Goal: Communication & Community: Answer question/provide support

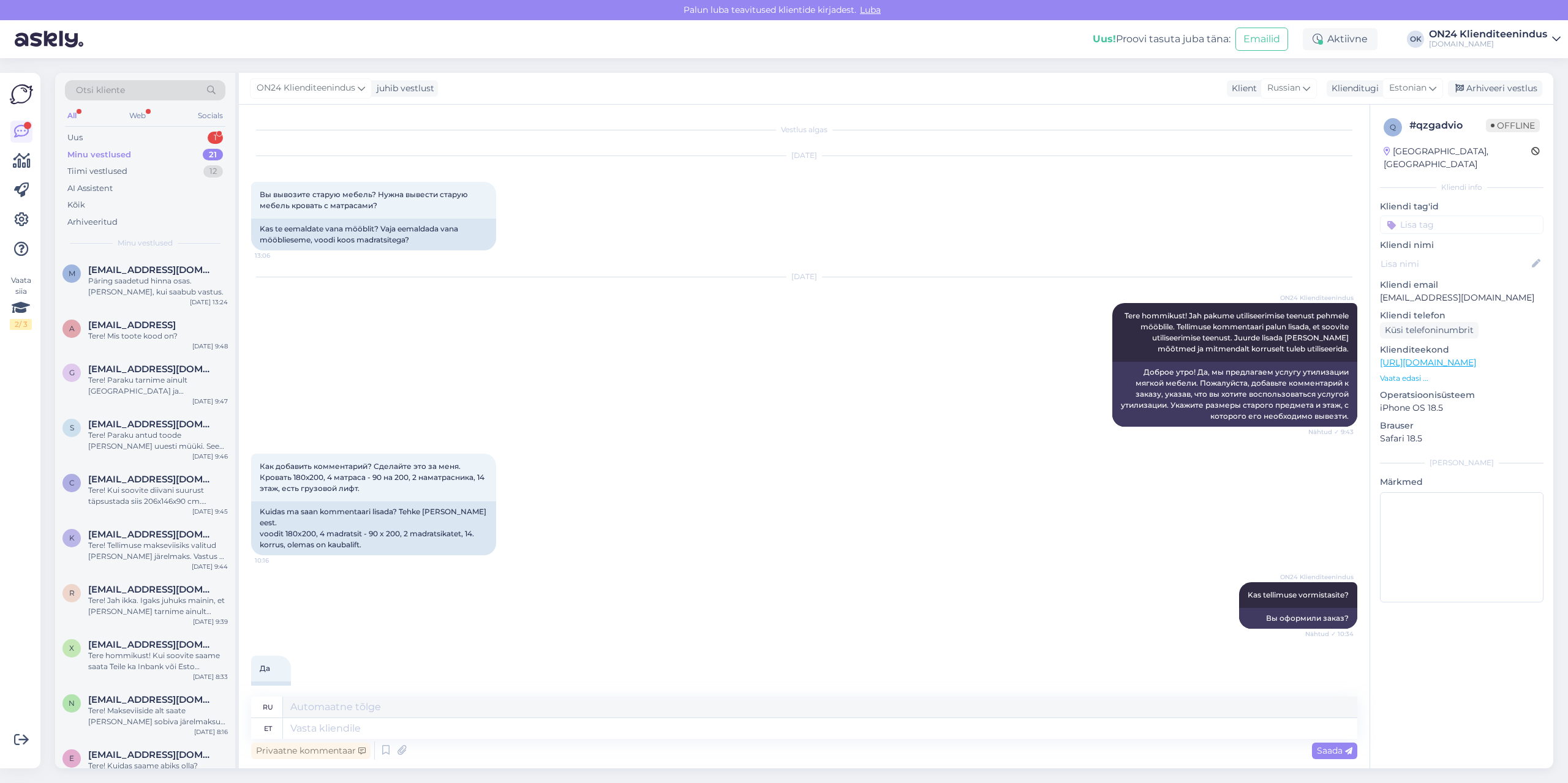
scroll to position [188, 0]
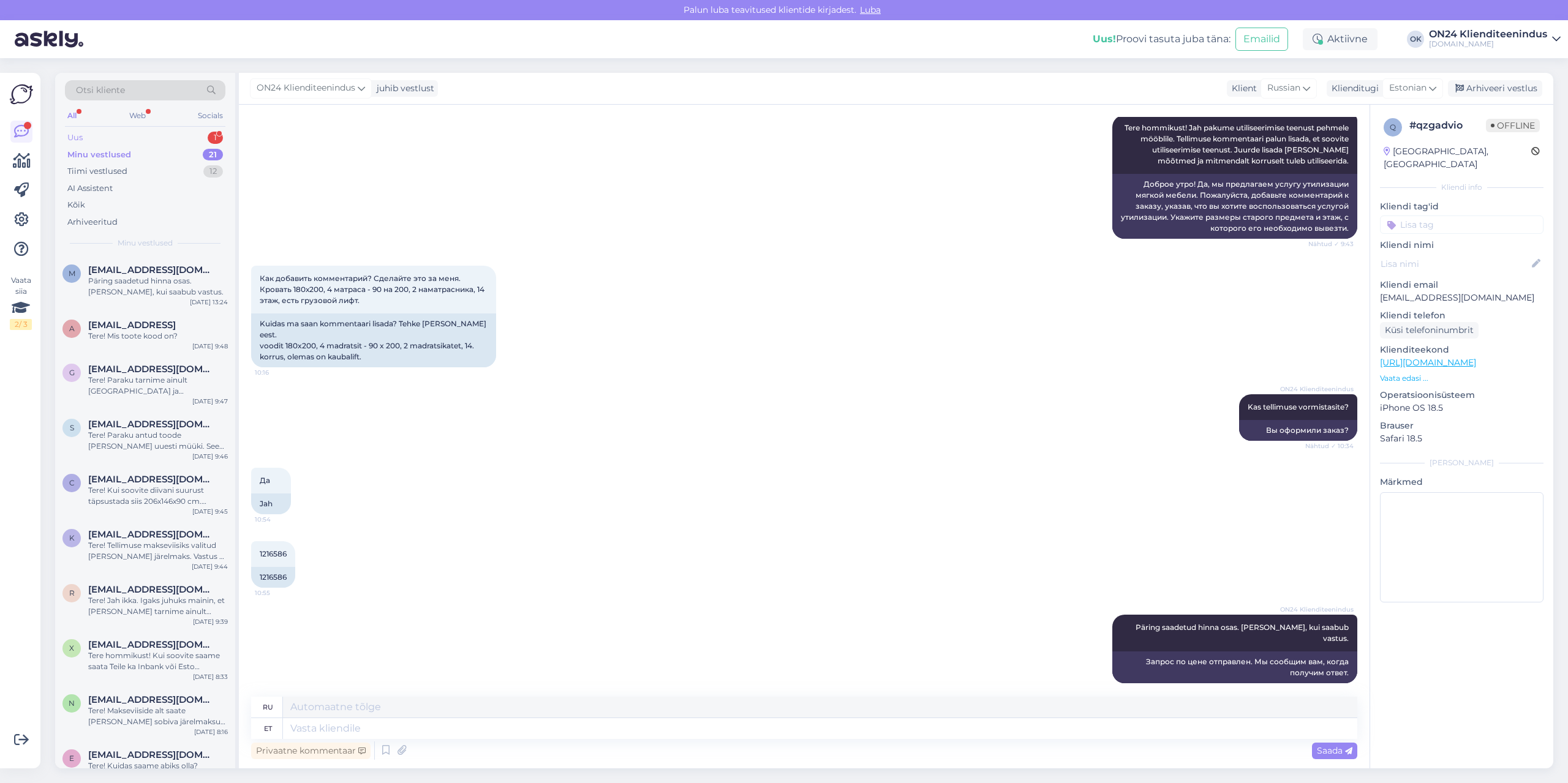
click at [146, 135] on div "Uus 1" at bounding box center [145, 137] width 160 height 17
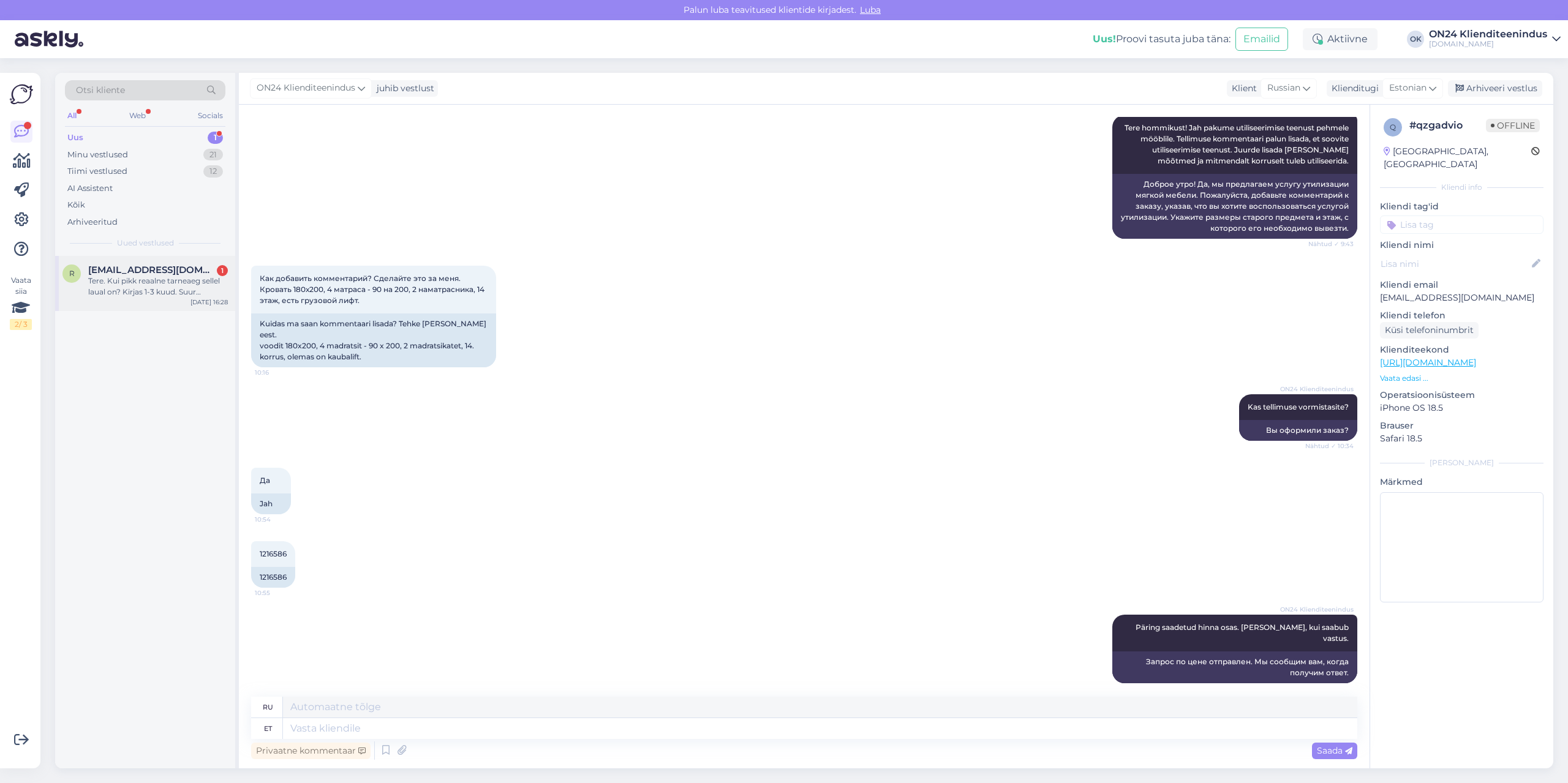
click at [146, 281] on div "Tere. Kui pikk reaalne tarneaeg sellel laual on? Kirjas 1-3 kuud. Suur [PERSON_…" at bounding box center [158, 286] width 140 height 22
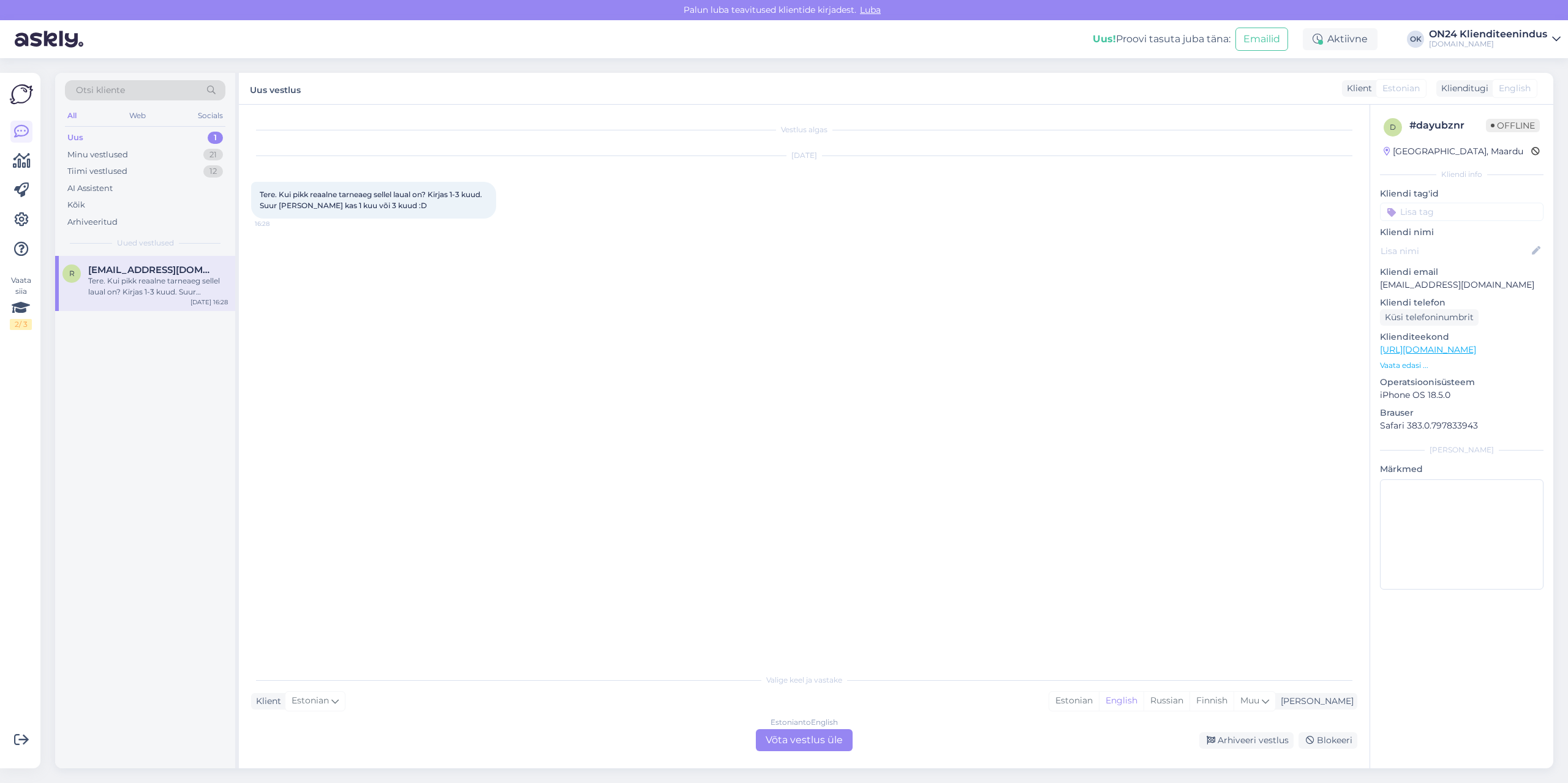
click at [1402, 363] on p "Vaata edasi ..." at bounding box center [1462, 365] width 163 height 11
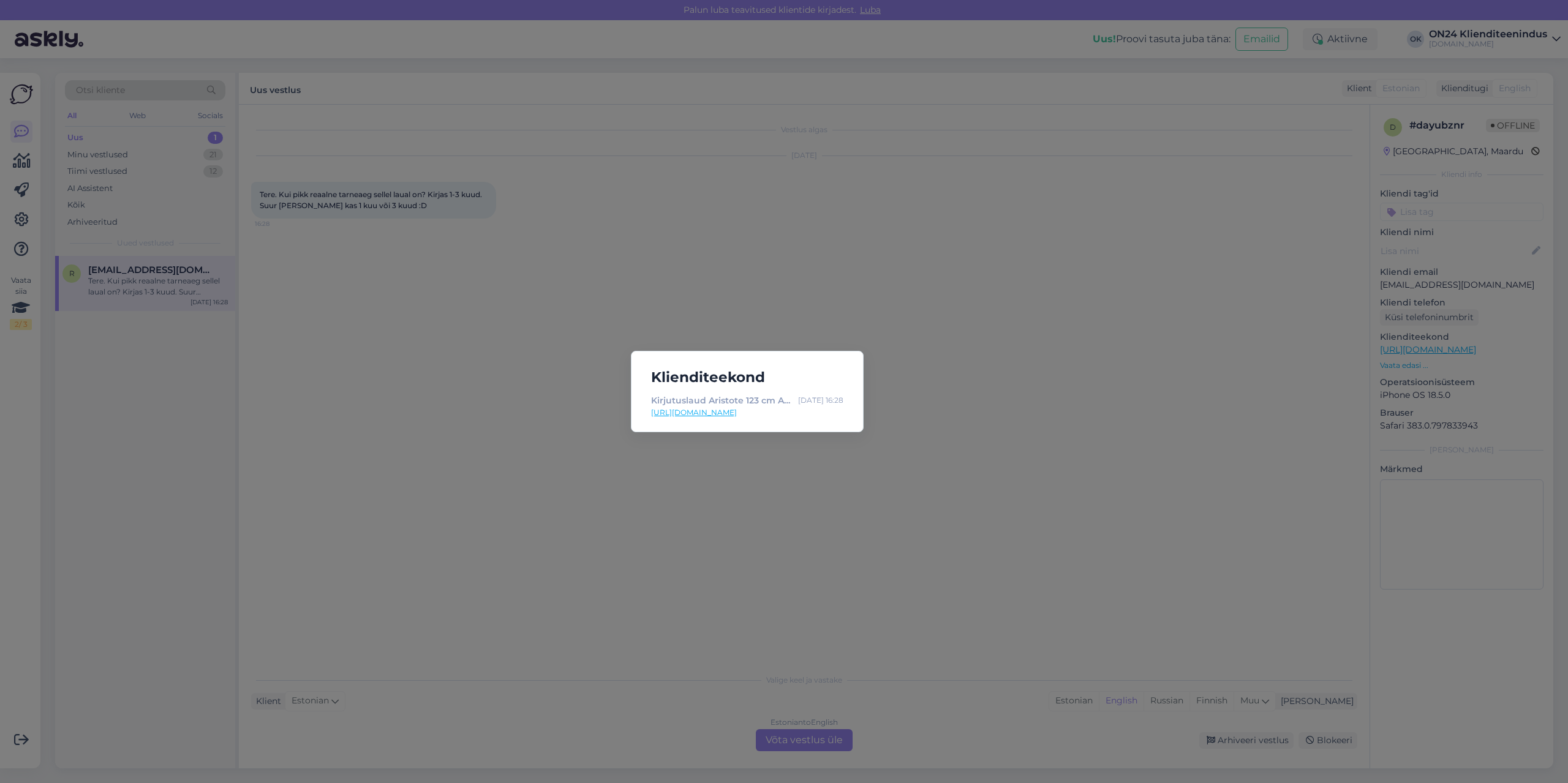
click at [780, 417] on link "[URL][DOMAIN_NAME]" at bounding box center [747, 413] width 192 height 11
click at [892, 250] on div "Klienditeekond Kirjutuslaud Aristote 123 cm AQ-474351 - [DOMAIN_NAME] Sisustusk…" at bounding box center [784, 391] width 1568 height 783
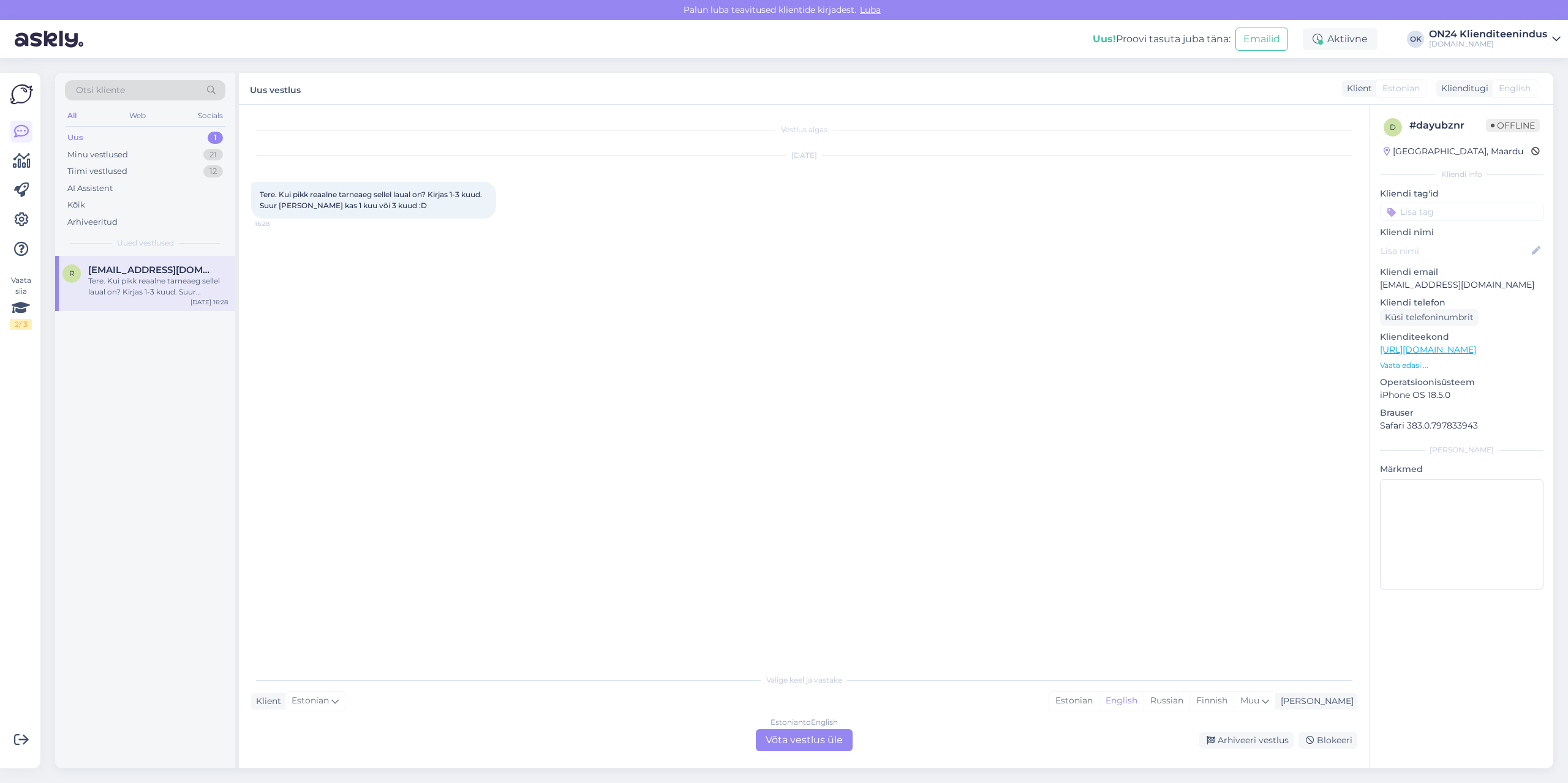
click at [1409, 283] on p "[EMAIL_ADDRESS][DOMAIN_NAME]" at bounding box center [1462, 284] width 163 height 13
copy p "[EMAIL_ADDRESS][DOMAIN_NAME]"
click at [1099, 701] on div "Estonian" at bounding box center [1074, 701] width 50 height 19
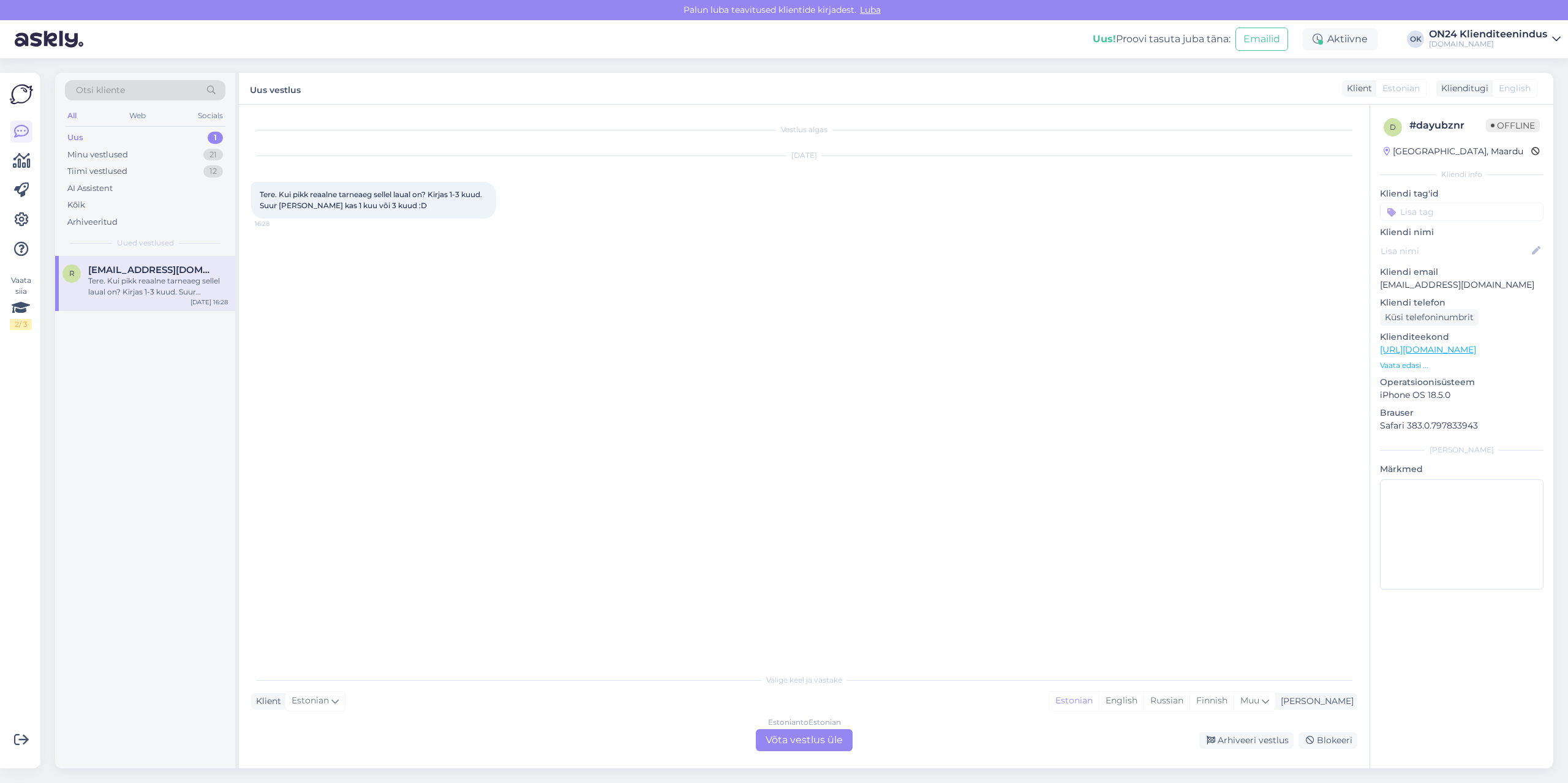
click at [798, 740] on div "Estonian to Estonian Võta vestlus üle" at bounding box center [804, 741] width 97 height 22
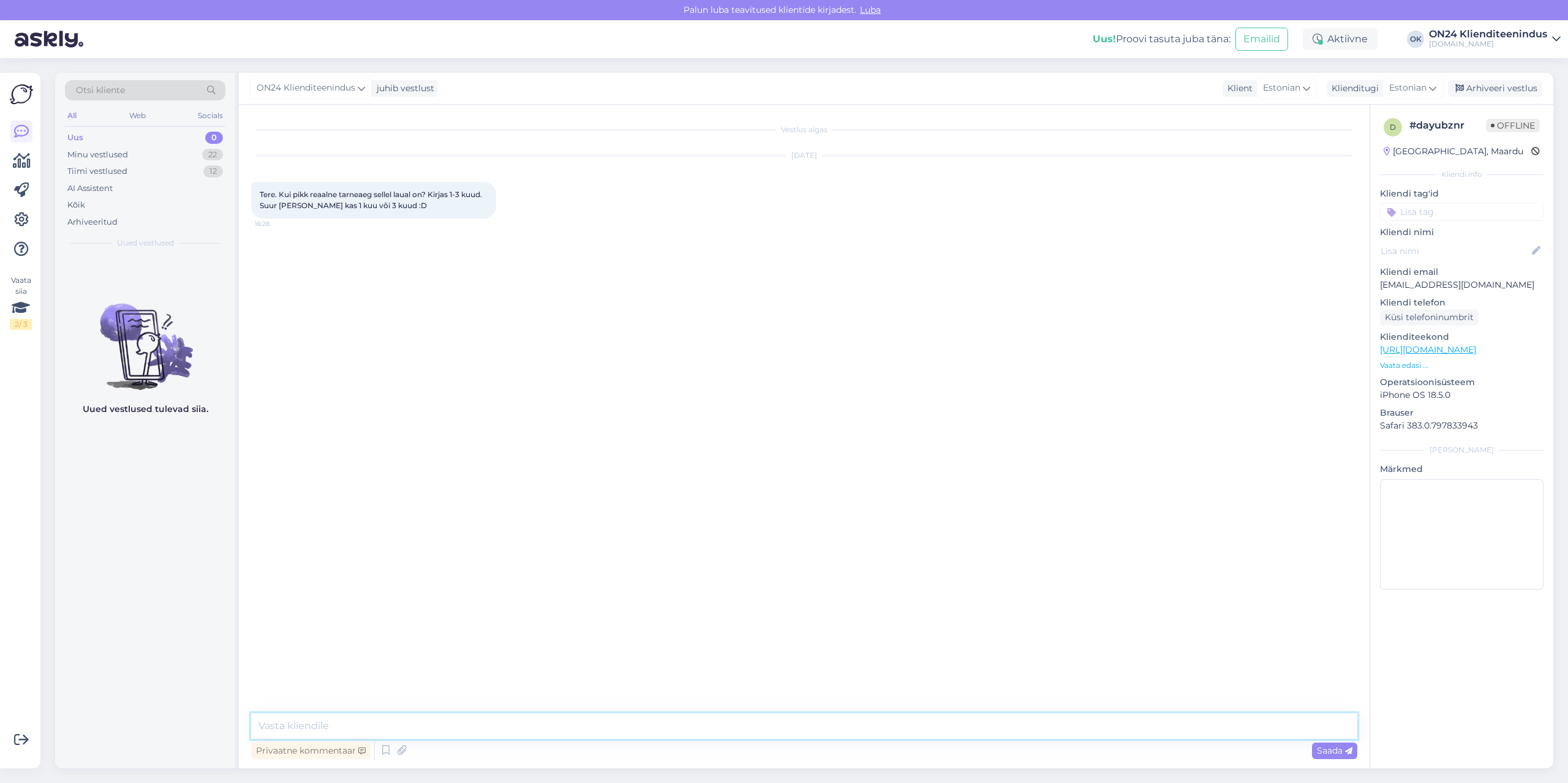
drag, startPoint x: 798, startPoint y: 740, endPoint x: 747, endPoint y: 736, distance: 51.2
click at [747, 736] on textarea at bounding box center [804, 726] width 1106 height 26
type textarea "Tere! [PERSON_NAME] [PERSON_NAME] teada."
click at [128, 153] on div "Minu vestlused" at bounding box center [98, 154] width 61 height 13
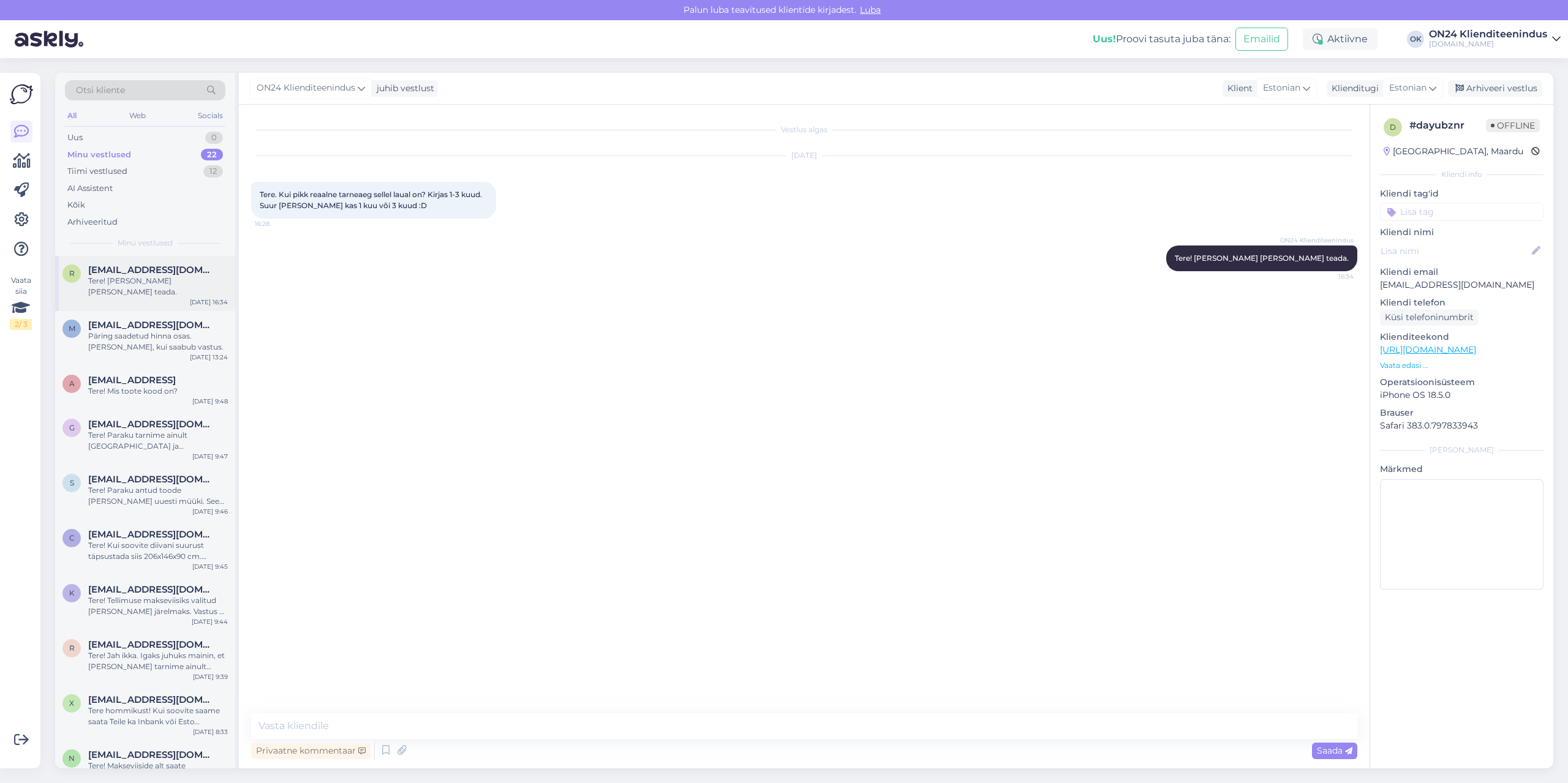
click at [124, 278] on div "Tere! [PERSON_NAME] [PERSON_NAME] teada." at bounding box center [158, 286] width 140 height 22
click at [351, 724] on textarea at bounding box center [804, 726] width 1106 height 26
paste textarea "Eeldatavasti 45 päeva."
click at [353, 727] on textarea "Maaletooja vastas Eeldatavasti 45 päeva." at bounding box center [804, 726] width 1106 height 26
type textarea "Maaletooja vastas eeldatavasti 45 päeva."
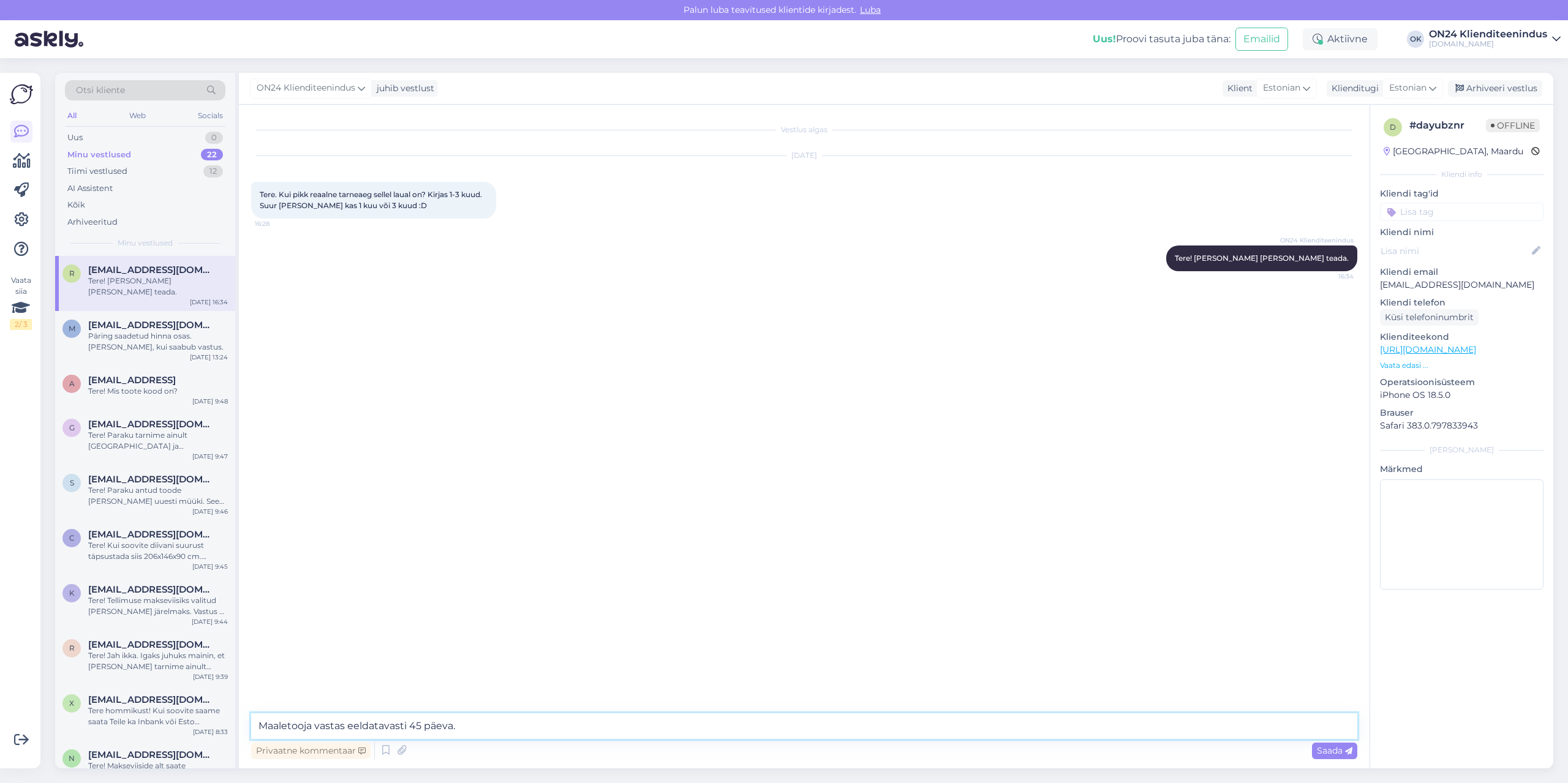
click at [494, 730] on textarea "Maaletooja vastas eeldatavasti 45 päeva." at bounding box center [804, 726] width 1106 height 26
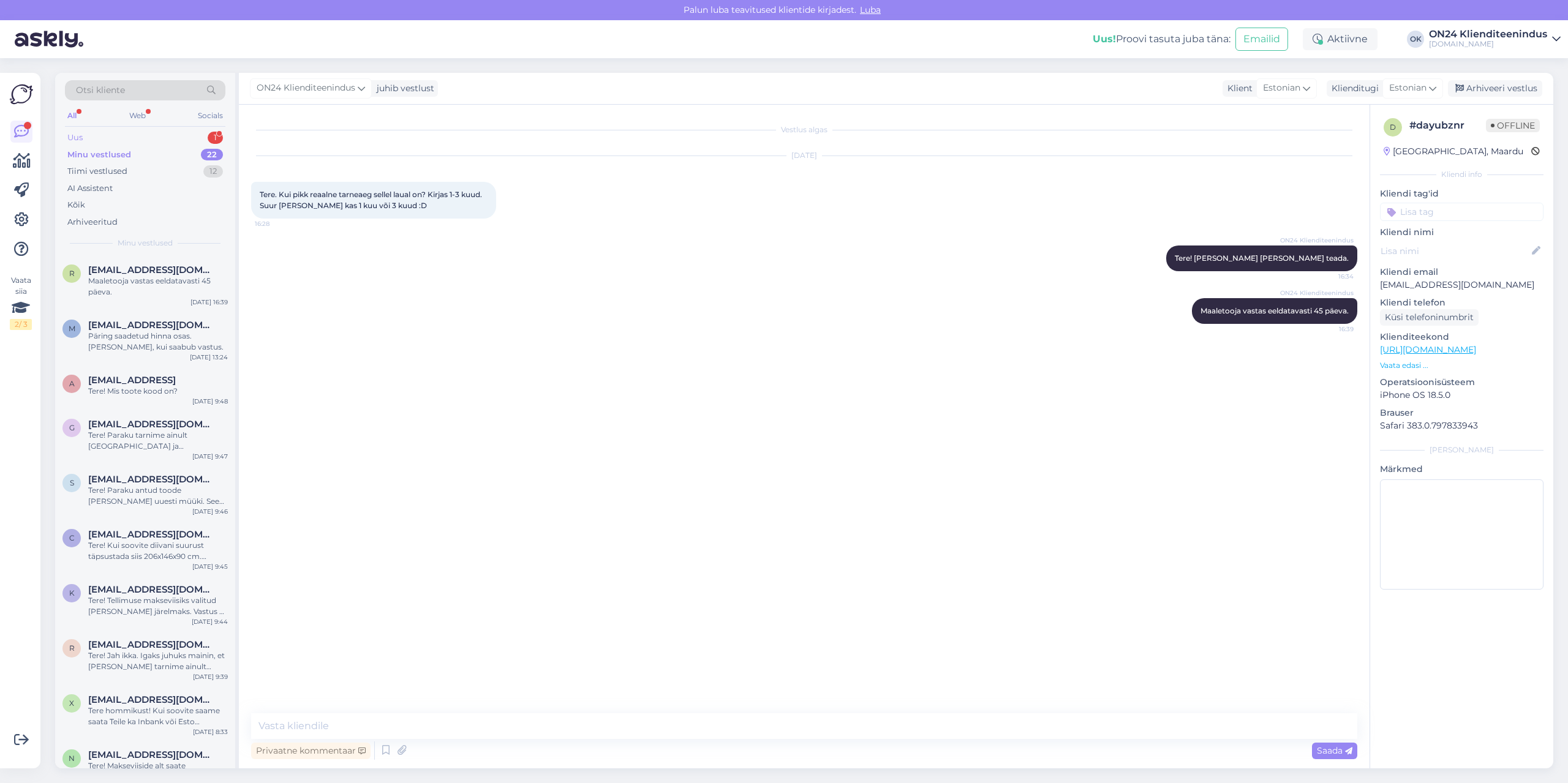
click at [157, 134] on div "Uus 1" at bounding box center [145, 137] width 160 height 17
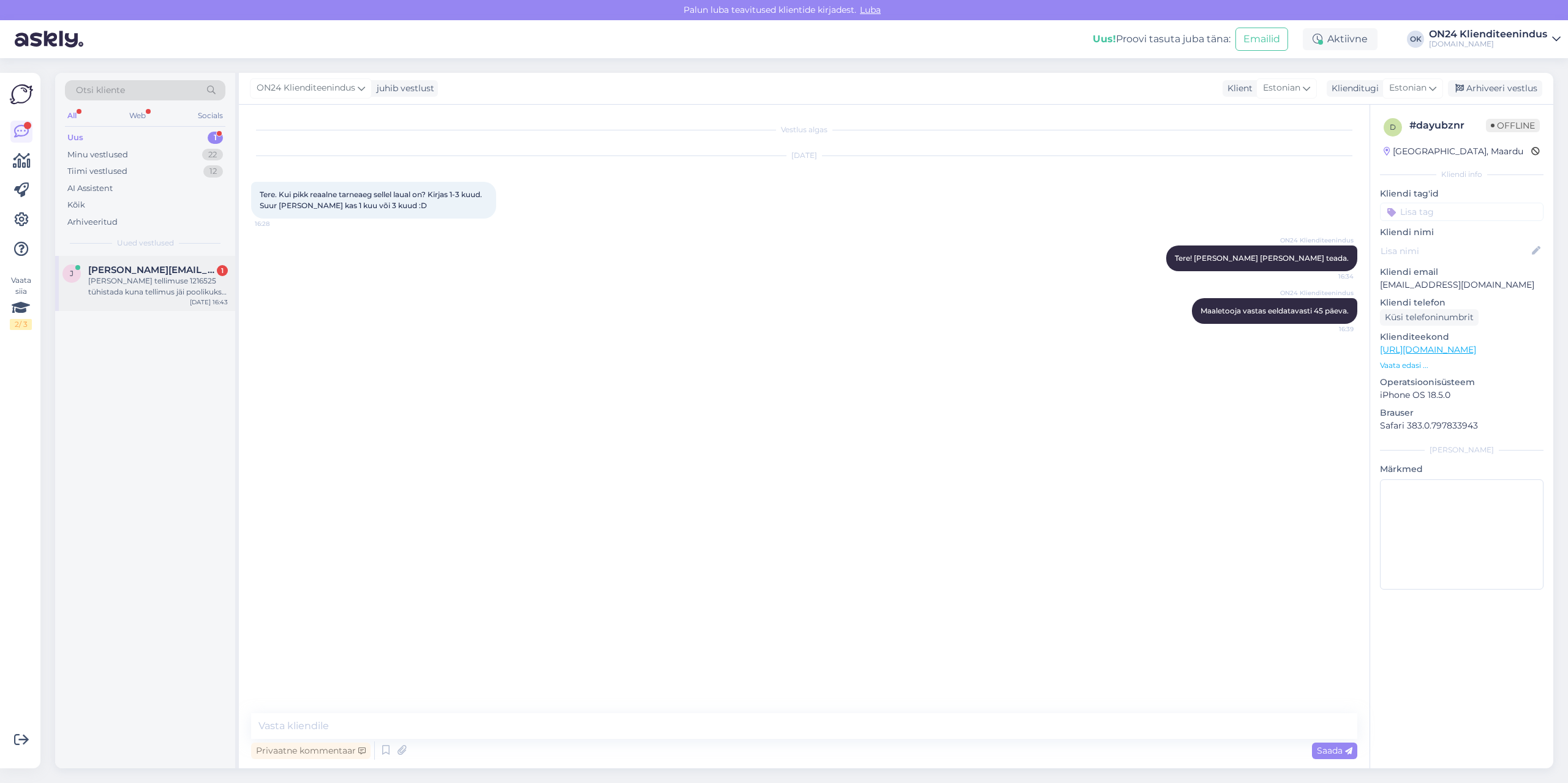
click at [137, 275] on div "[PERSON_NAME] tellimuse 1216525 tühistada kuna tellimus jäi poolikuks kinnituse…" at bounding box center [158, 286] width 140 height 22
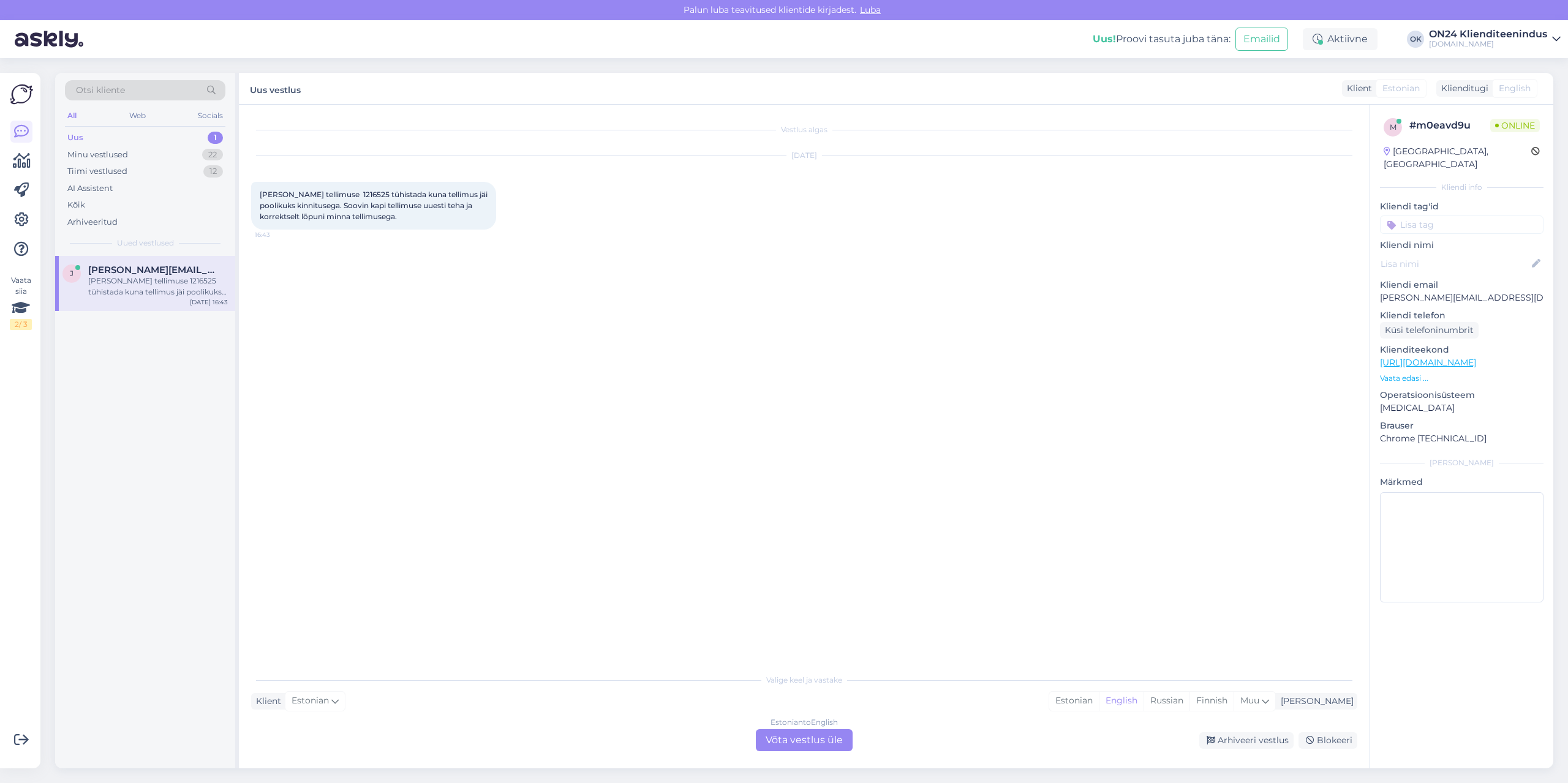
click at [348, 203] on span "[PERSON_NAME] tellimuse 1216525 tühistada kuna tellimus jäi poolikuks kinnituse…" at bounding box center [374, 206] width 229 height 31
copy span "1216525"
click at [406, 225] on div "[PERSON_NAME] tellimuse 1216525 tühistada kuna tellimus jäi poolikuks kinnituse…" at bounding box center [373, 206] width 245 height 47
drag, startPoint x: 409, startPoint y: 228, endPoint x: 259, endPoint y: 207, distance: 151.5
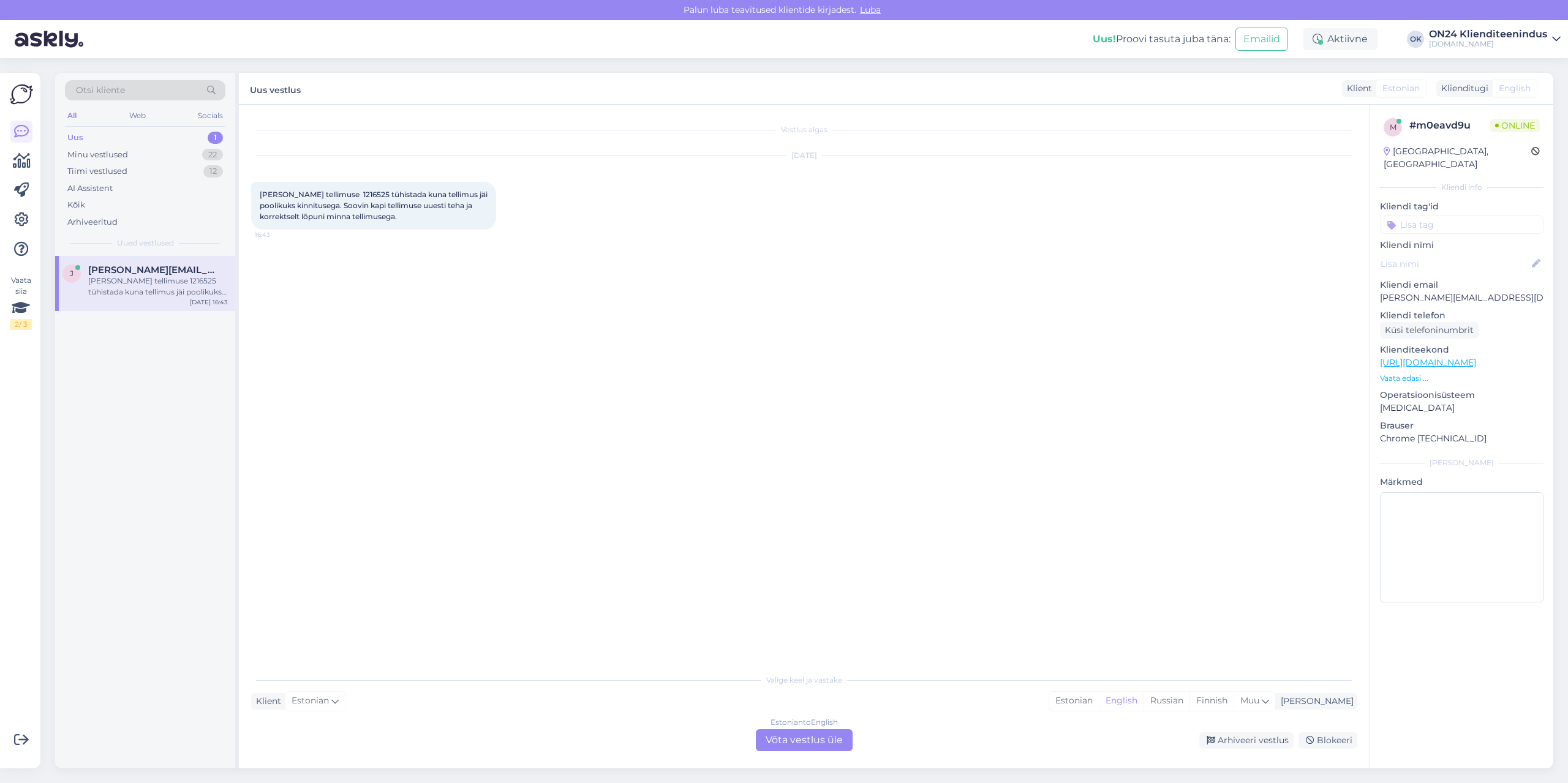
click at [259, 207] on div "[PERSON_NAME] tellimuse 1216525 tühistada kuna tellimus jäi poolikuks kinnituse…" at bounding box center [373, 206] width 245 height 47
copy span "Sooviksin tellimuse 1216525 tühistada kuna tellimus jäi poolikuks kinnitusega. …"
click at [1099, 695] on div "Estonian" at bounding box center [1074, 701] width 50 height 19
click at [824, 742] on div "Estonian to Estonian Võta vestlus üle" at bounding box center [804, 741] width 97 height 22
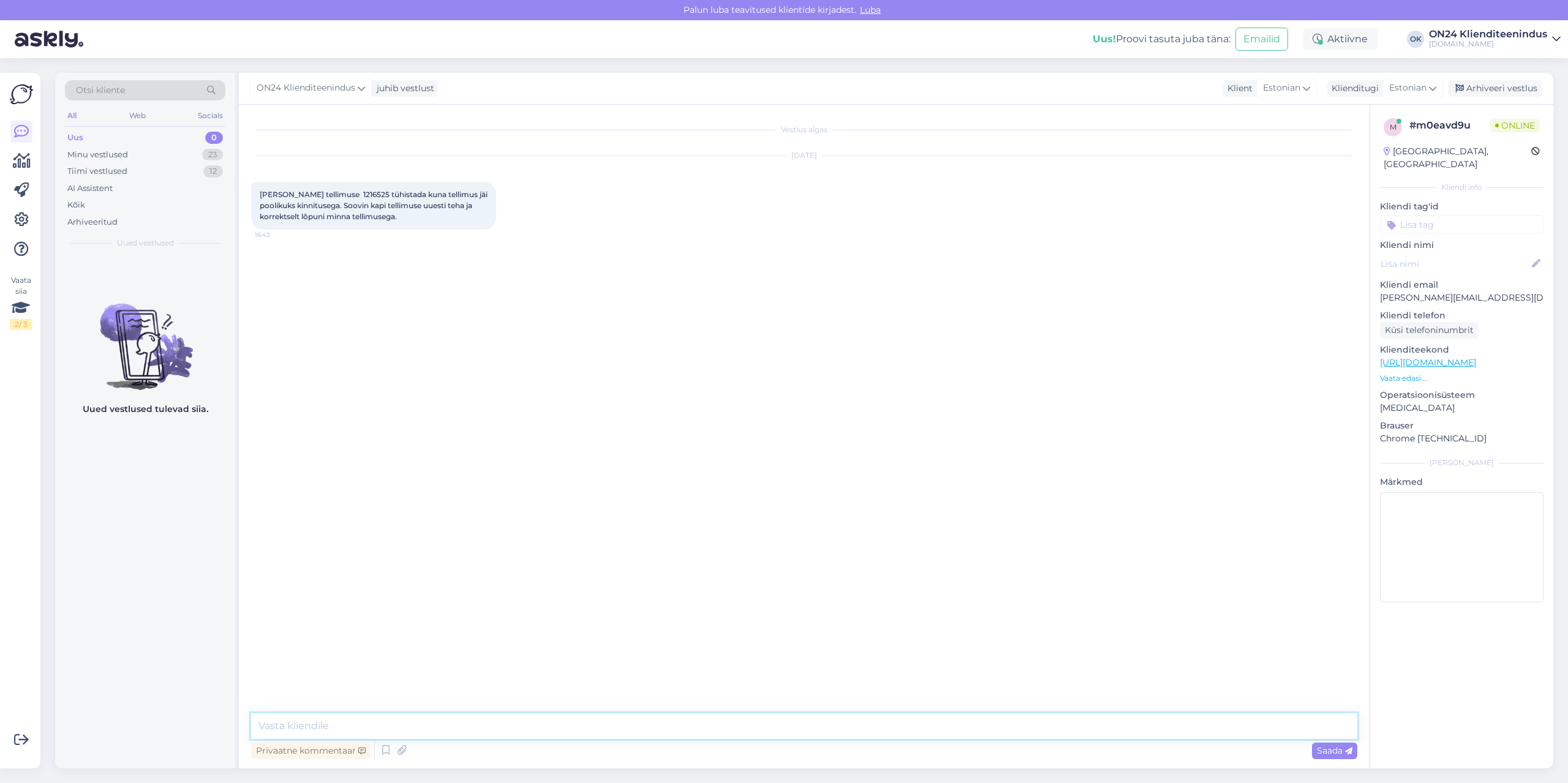
click at [611, 714] on textarea at bounding box center [804, 726] width 1106 height 26
type textarea "Tere! Soovite seda sama kappi tellida?"
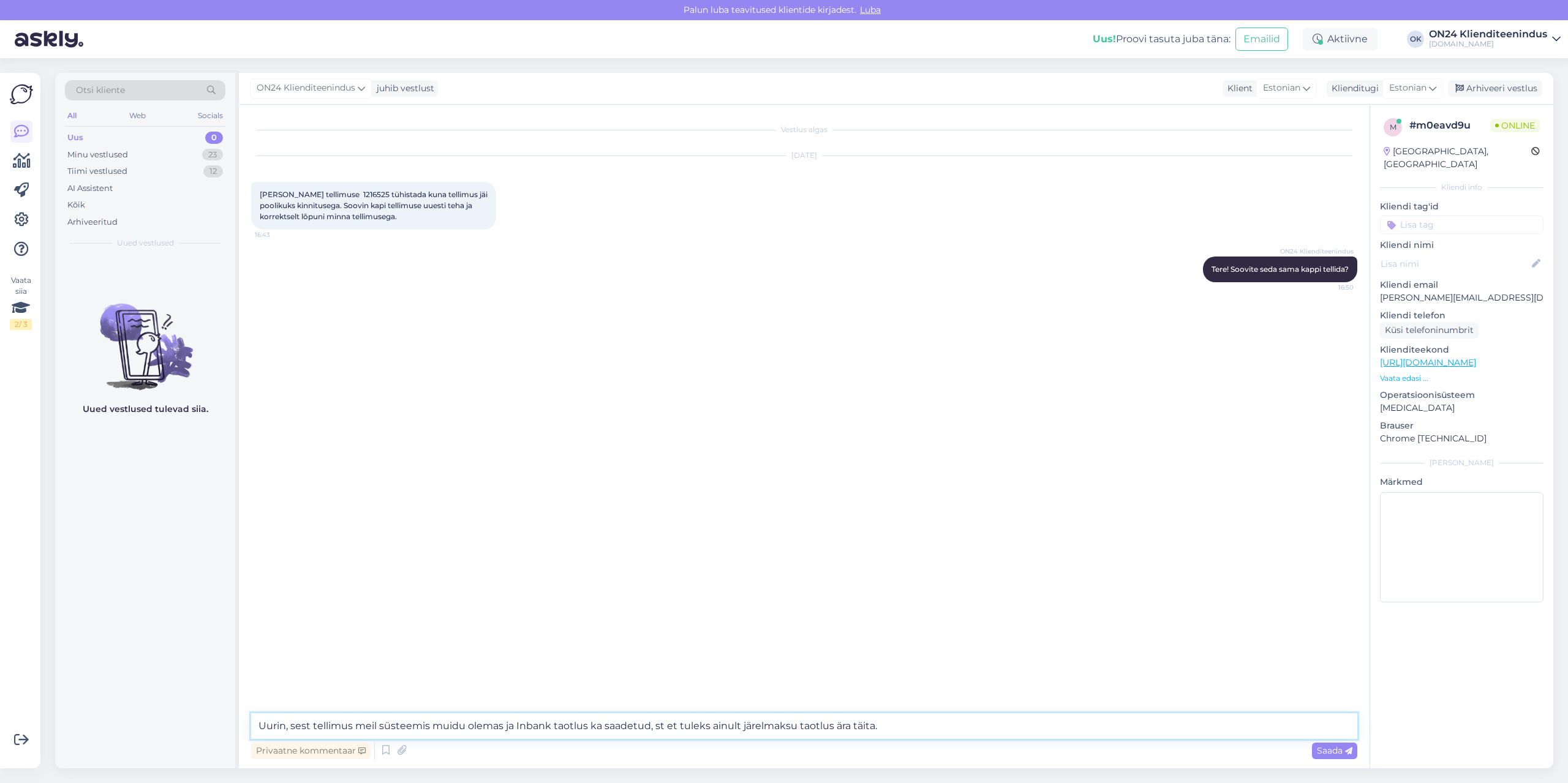
type textarea "Uurin, sest tellimus meil süsteemis muidu olemas ja Inbank taotlus ka saadetud,…"
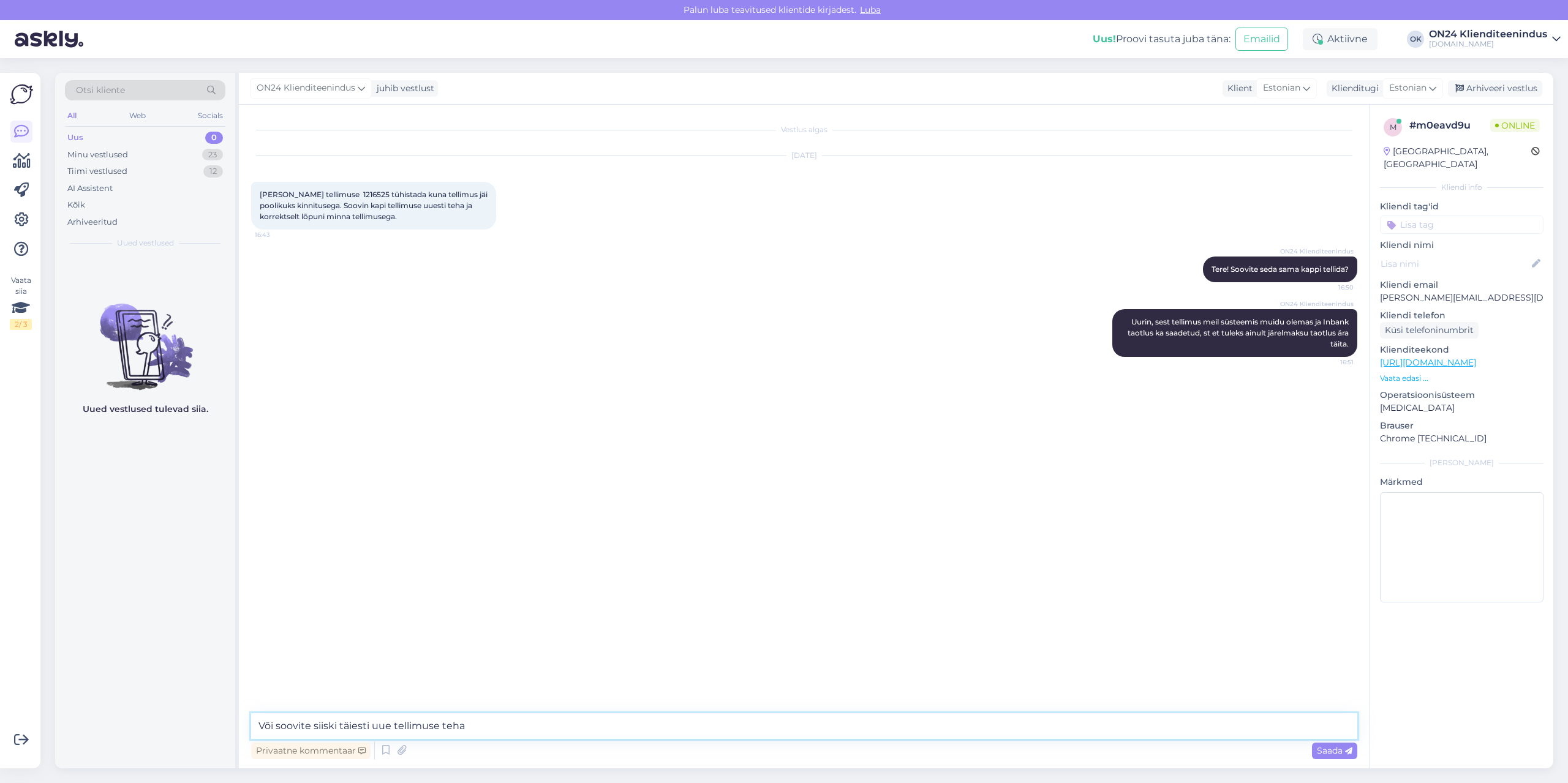
type textarea "Või soovite siiski täiesti uue tellimuse teha?"
click at [127, 149] on div "Minu vestlused" at bounding box center [98, 154] width 61 height 13
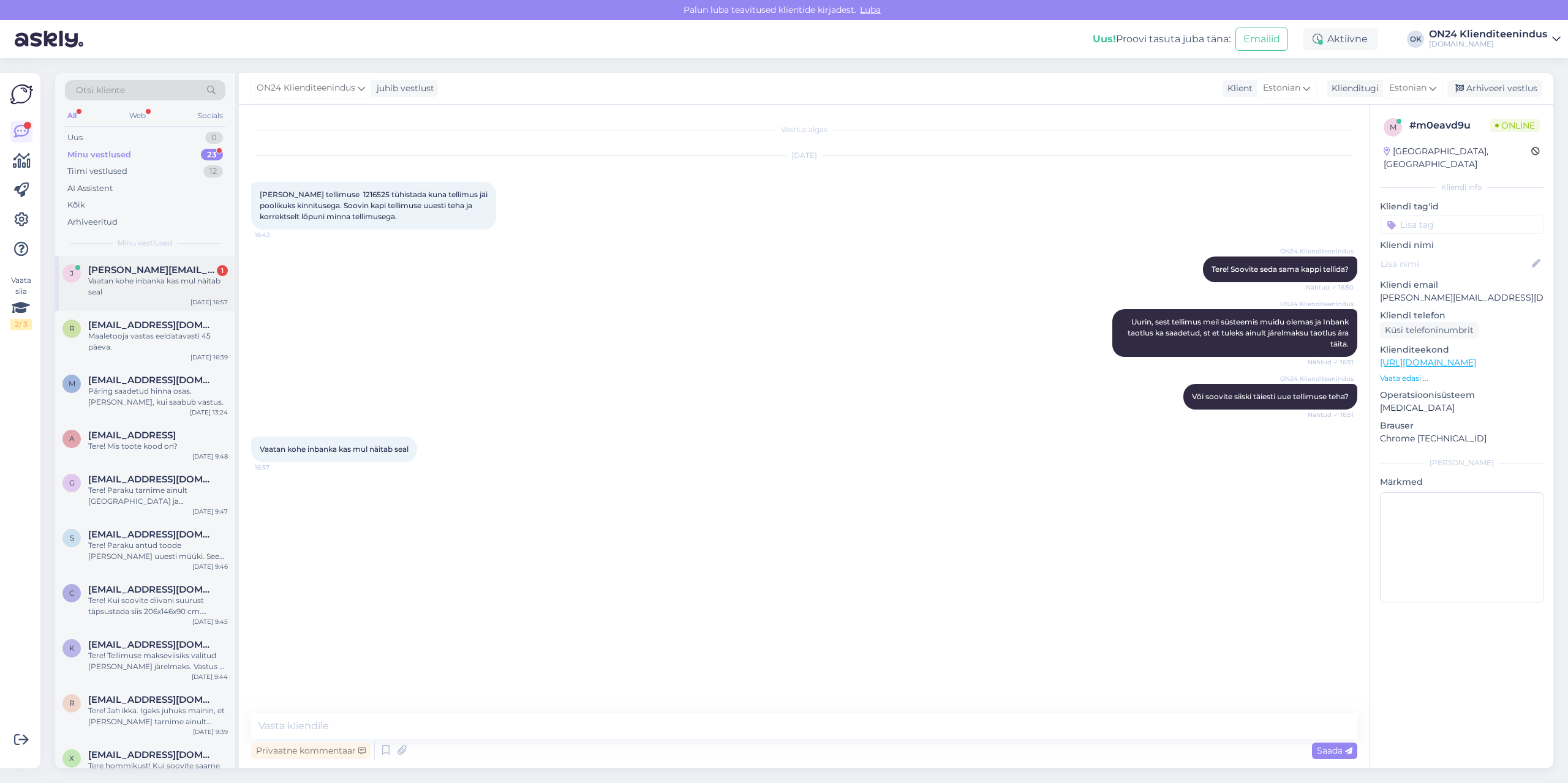
click at [128, 270] on span "[PERSON_NAME][EMAIL_ADDRESS][DOMAIN_NAME]" at bounding box center [152, 269] width 128 height 11
click at [317, 727] on textarea at bounding box center [804, 726] width 1106 height 26
type textarea "E"
type textarea "Teie e-mailile saadeti järelmaksu taotluse link."
